Goal: Check status: Check status

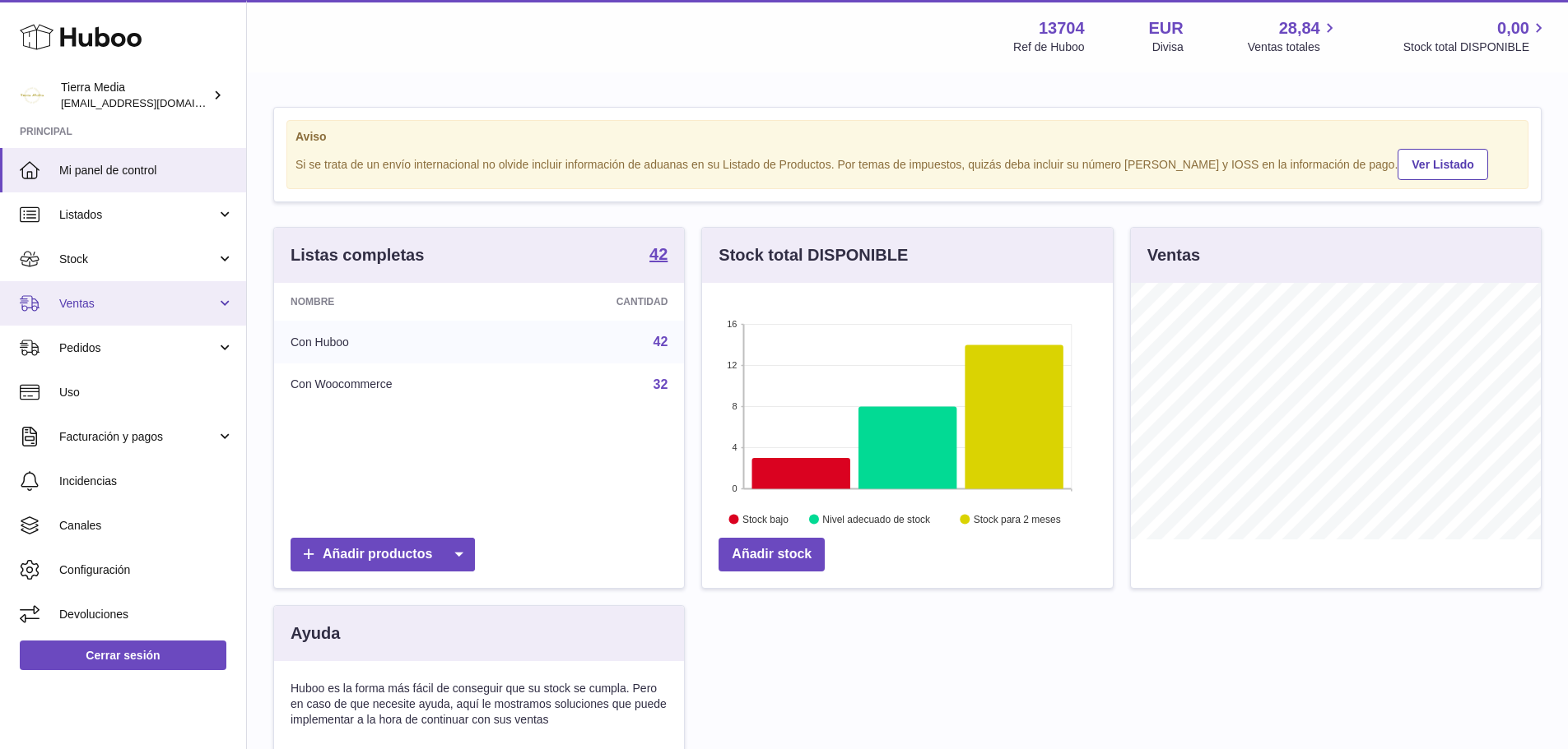
scroll to position [257, 411]
click at [82, 308] on span "Ventas" at bounding box center [137, 304] width 157 height 15
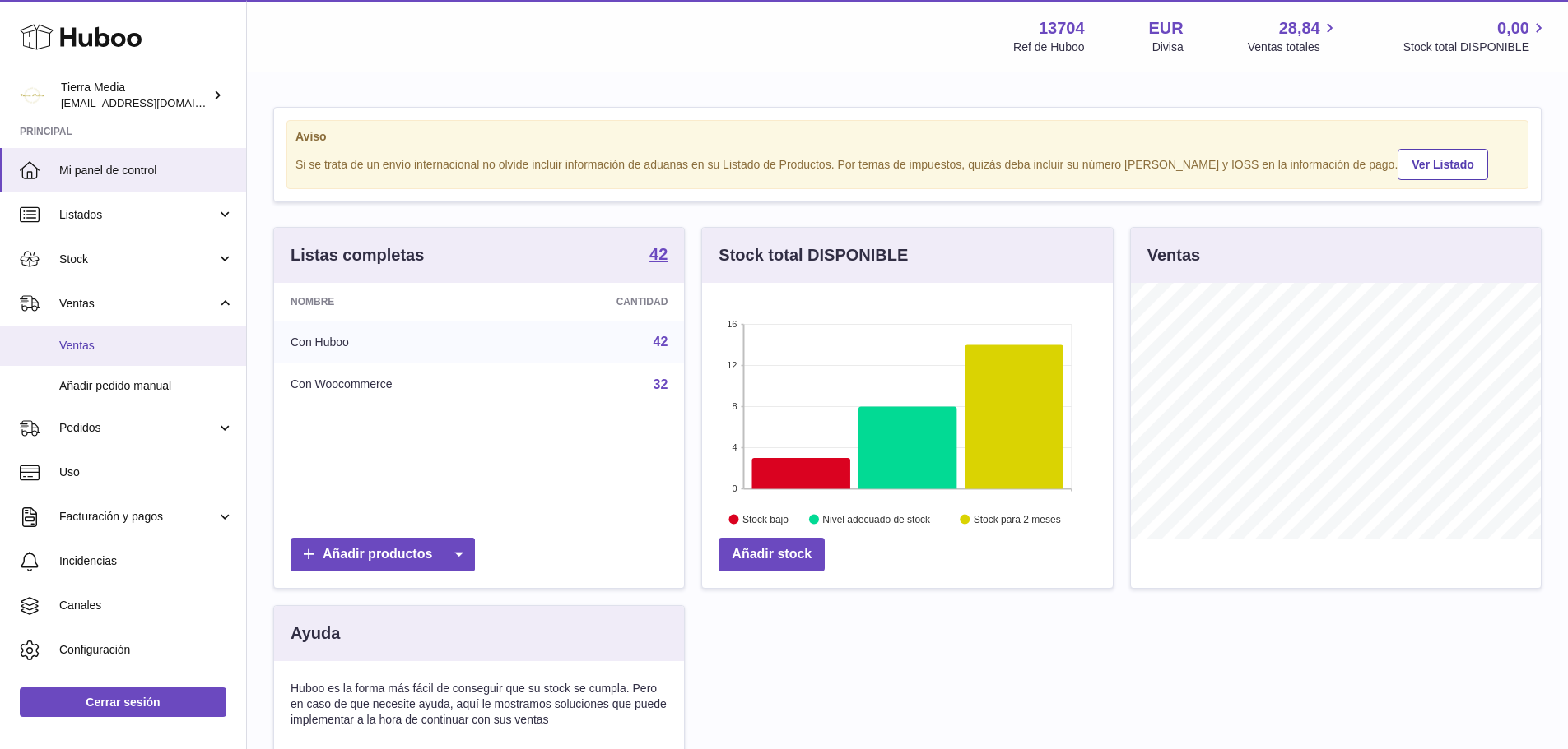
click at [85, 346] on span "Ventas" at bounding box center [145, 346] width 174 height 15
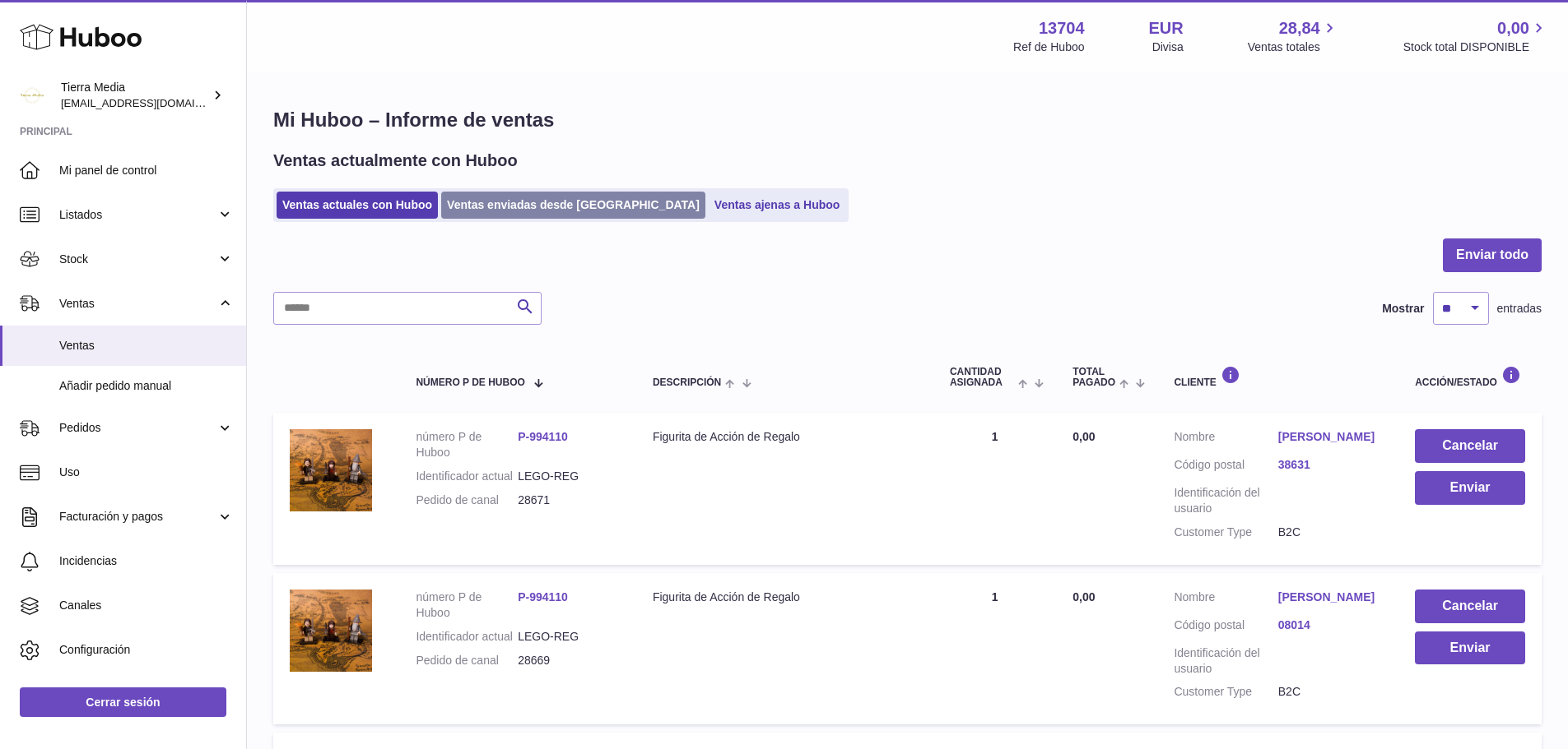
click at [524, 199] on link "Ventas enviadas desde Huboo" at bounding box center [573, 205] width 264 height 28
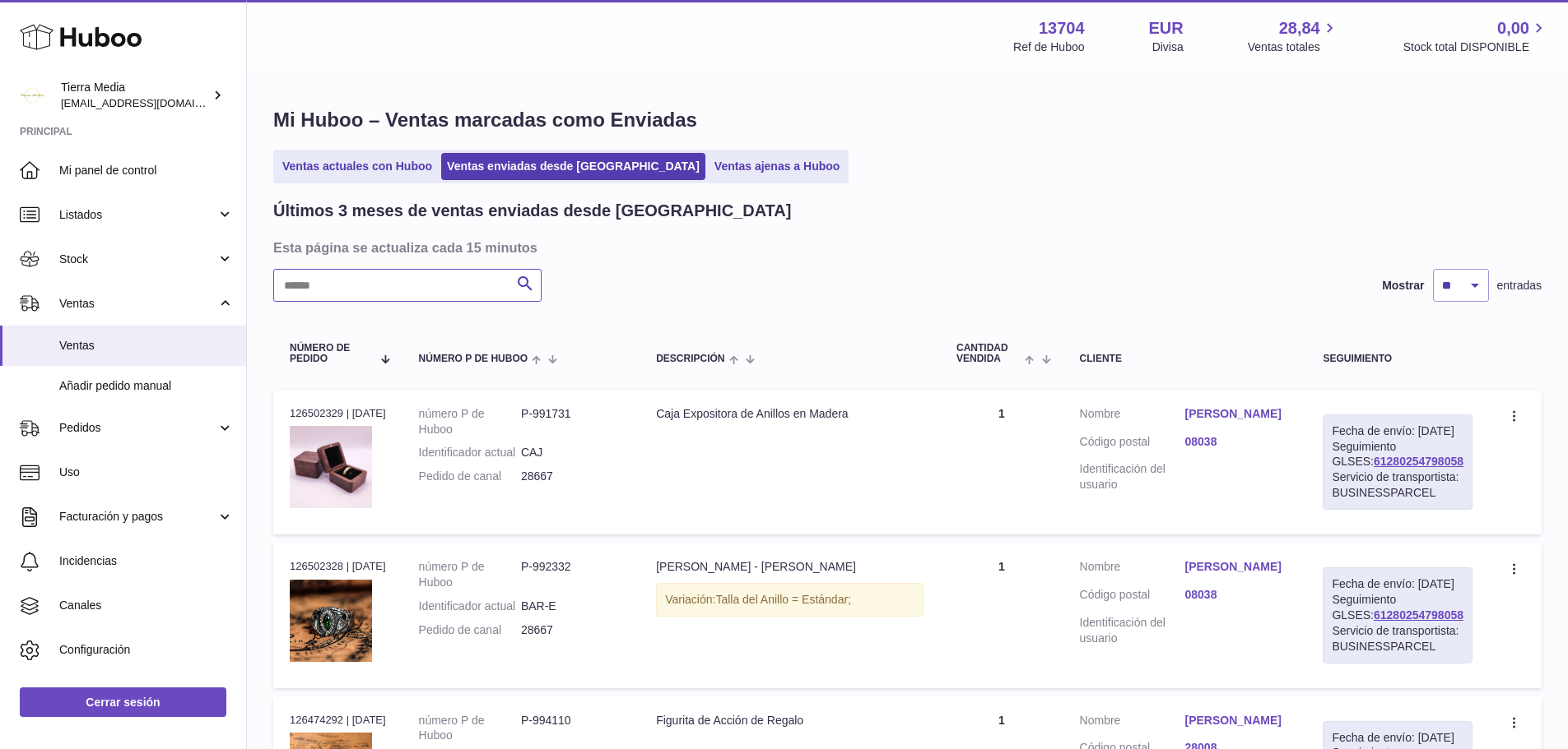
click at [409, 277] on input "text" at bounding box center [407, 285] width 268 height 33
paste input "*****"
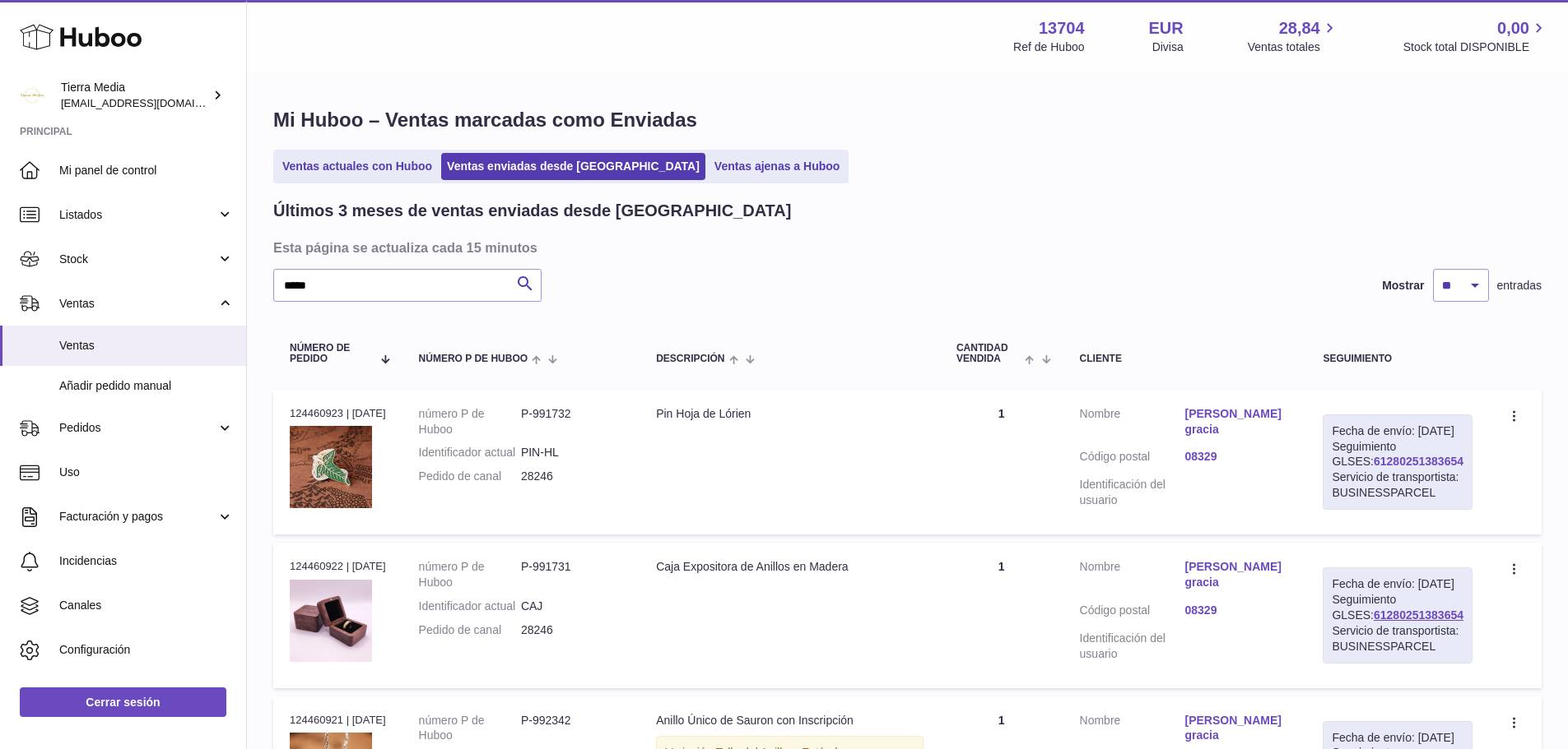
drag, startPoint x: 1446, startPoint y: 477, endPoint x: 1349, endPoint y: 479, distance: 97.0
click at [1349, 479] on div "Fecha de envío: 25º sep. 2025 Seguimiento GLSES: 61280251383654 Servicio de tra…" at bounding box center [1398, 462] width 150 height 95
copy link "61280251383654"
drag, startPoint x: 566, startPoint y: 496, endPoint x: 530, endPoint y: 491, distance: 36.3
click at [530, 485] on dd "28246" at bounding box center [571, 476] width 102 height 15
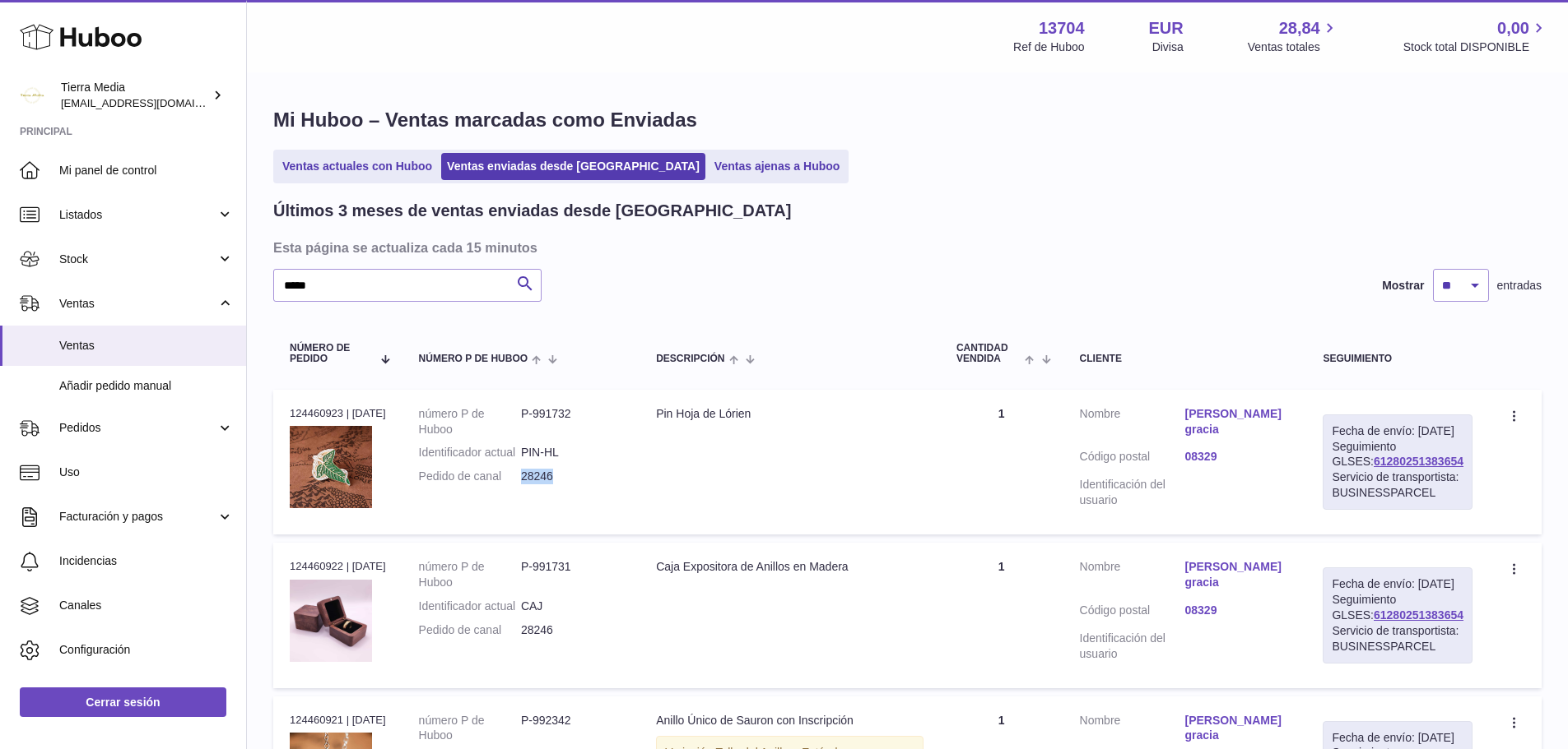
copy dd "28246"
drag, startPoint x: 351, startPoint y: 285, endPoint x: 242, endPoint y: 289, distance: 109.1
click at [242, 289] on div "Huboo Tierra Media internalAdmin-13704@internal.huboo.com Principal Mi panel de…" at bounding box center [784, 490] width 1568 height 980
paste input "text"
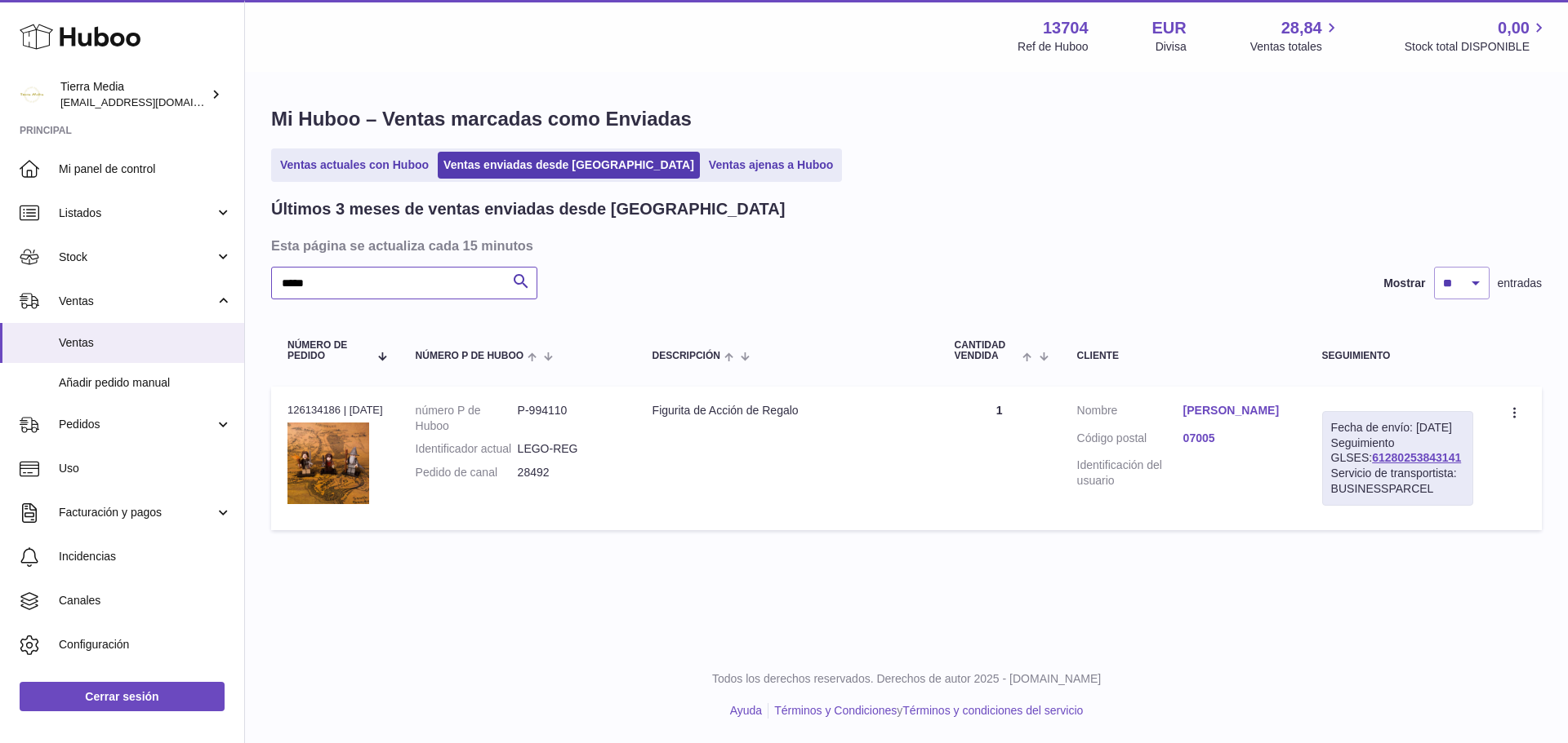
type input "*****"
drag, startPoint x: 1430, startPoint y: 471, endPoint x: 1327, endPoint y: 476, distance: 103.1
click at [1327, 476] on div "Fecha de envío: 9º oct. 2025 Seguimiento GLSES: 61280253843141 Servicio de tran…" at bounding box center [1397, 458] width 151 height 94
copy link "61280253843141"
drag, startPoint x: 556, startPoint y: 493, endPoint x: 517, endPoint y: 488, distance: 39.3
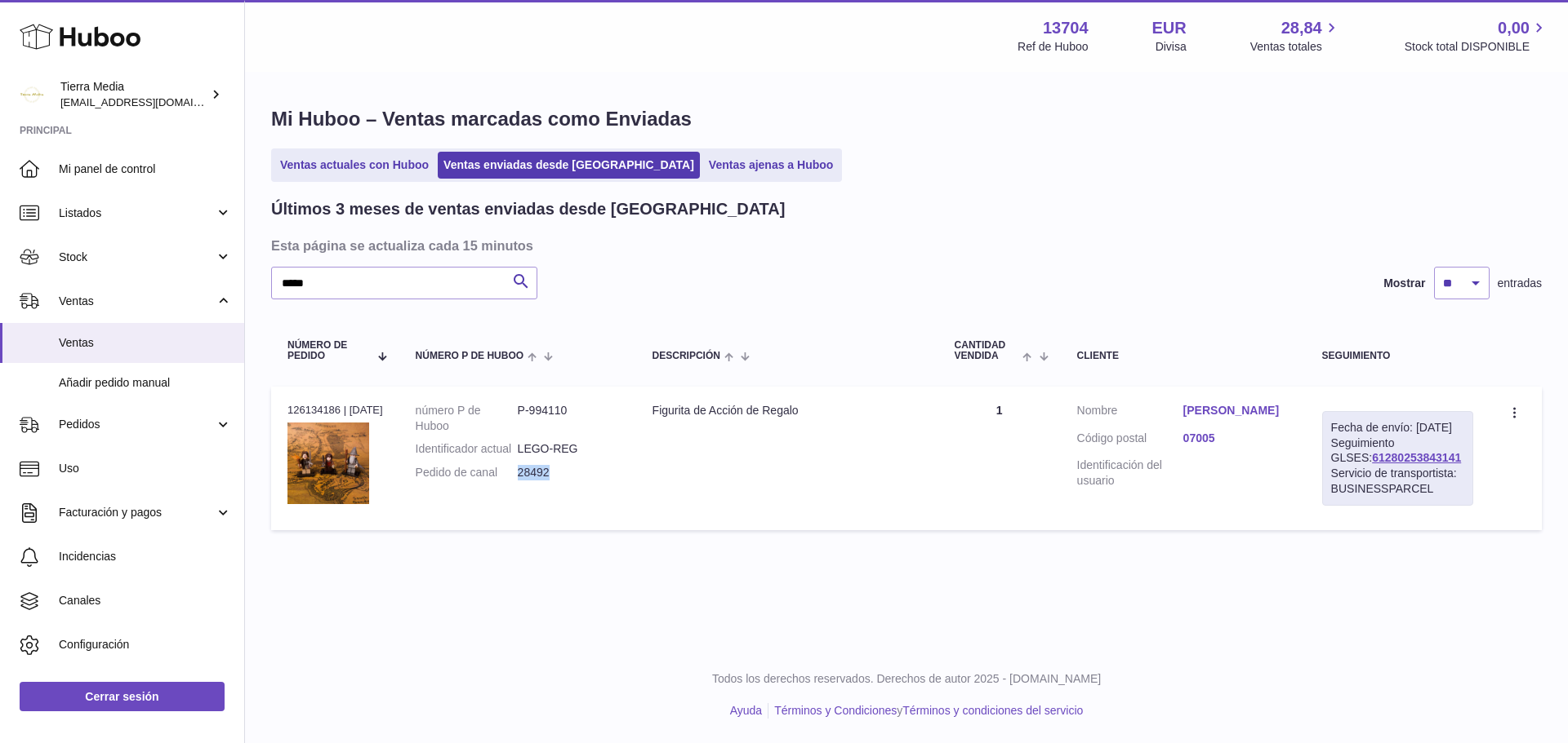
click at [518, 481] on dd "28492" at bounding box center [569, 472] width 102 height 15
copy dd "28492"
